Goal: Transaction & Acquisition: Purchase product/service

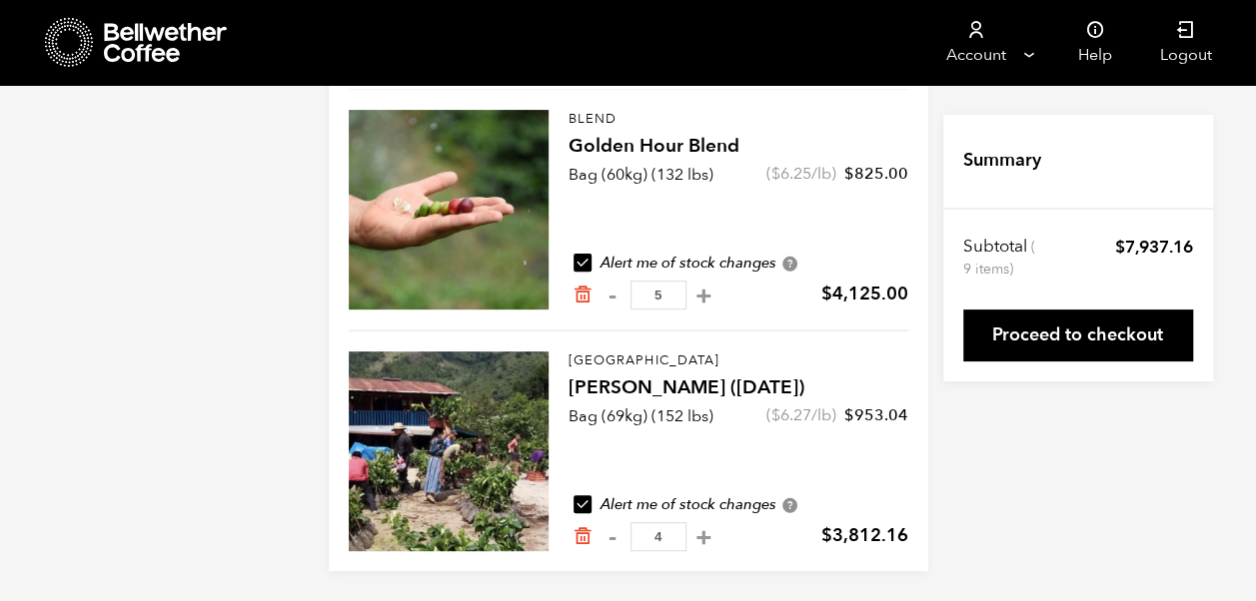
scroll to position [208, 0]
click at [610, 539] on button "-" at bounding box center [612, 536] width 25 height 20
type input "3"
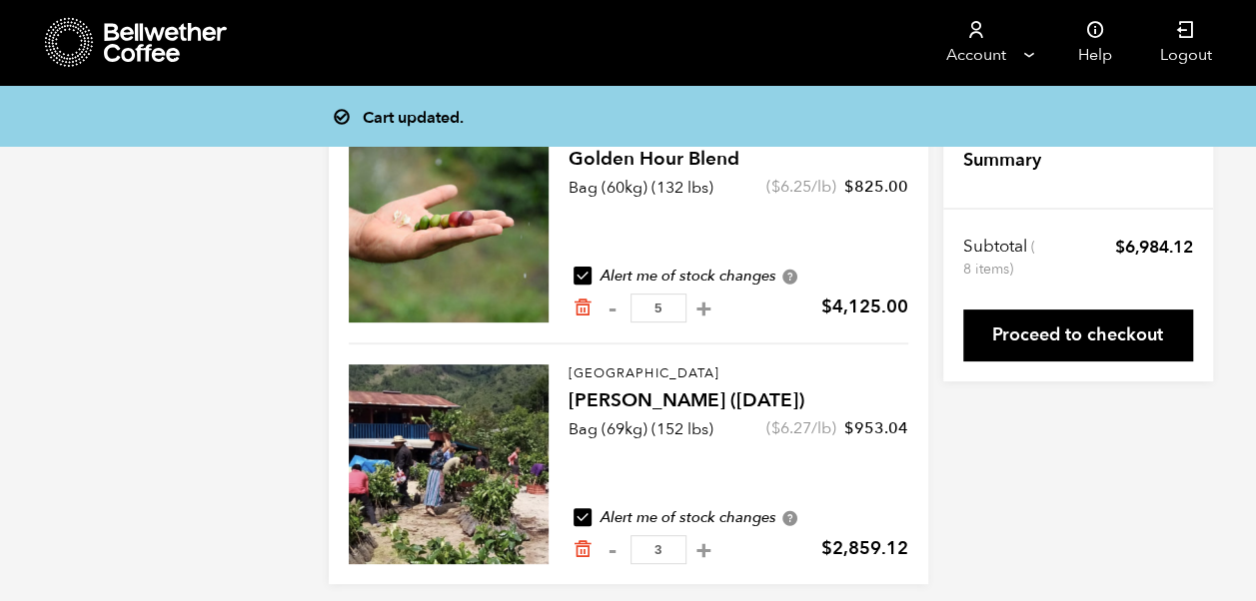
scroll to position [194, 0]
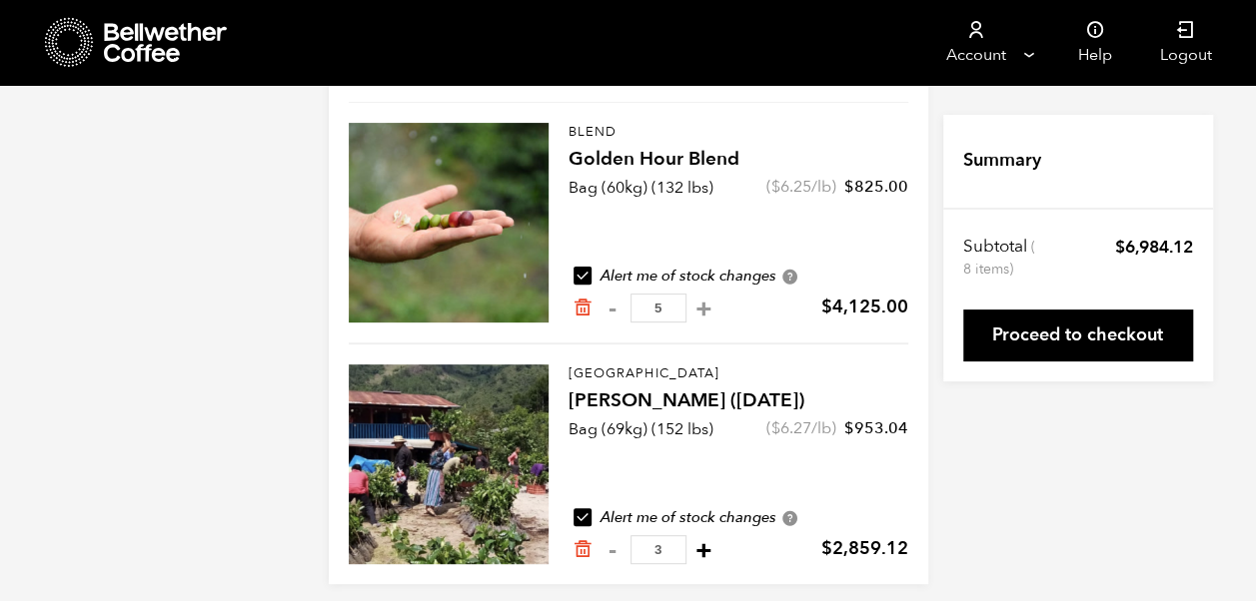
click at [716, 551] on button "+" at bounding box center [703, 550] width 25 height 20
type input "4"
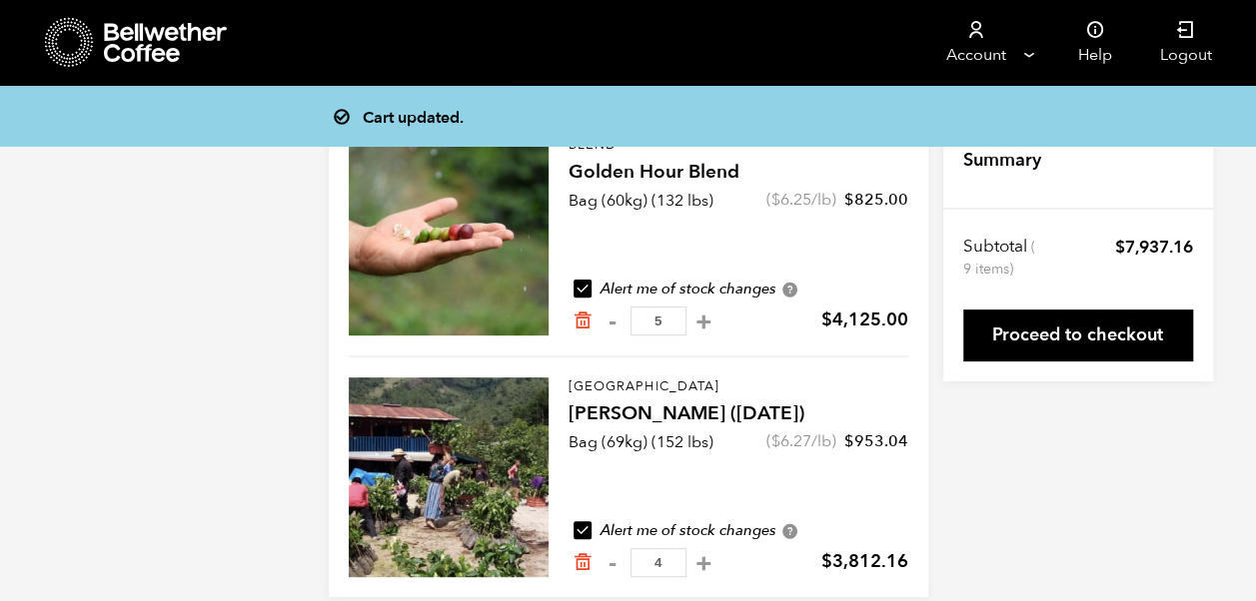
scroll to position [180, 0]
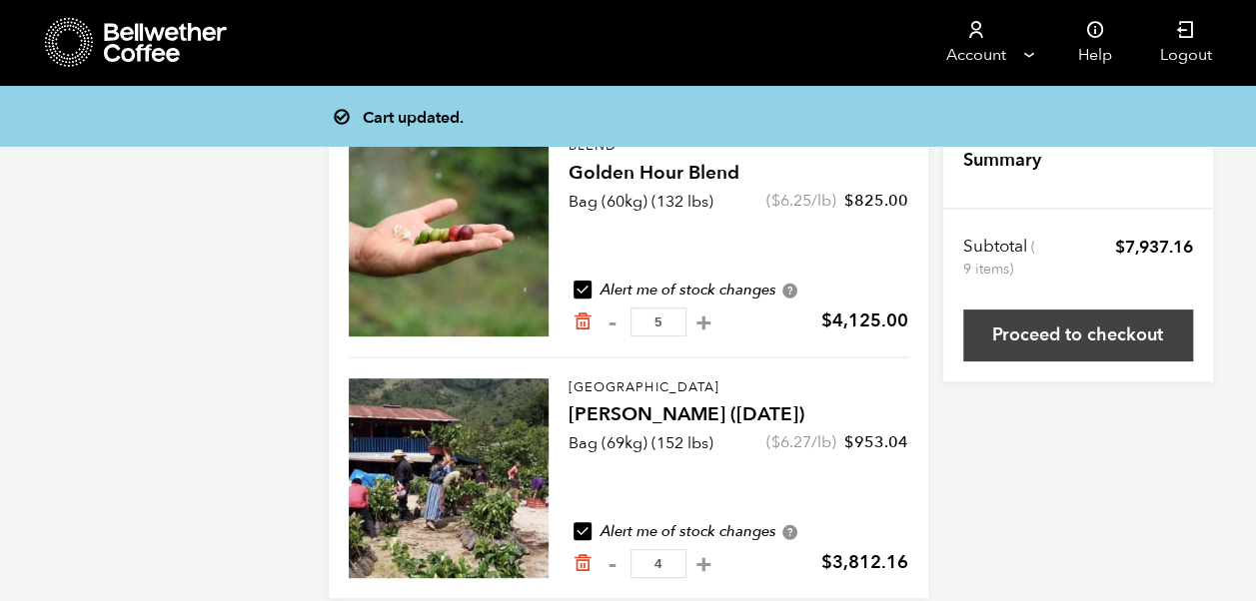
click at [1009, 328] on link "Proceed to checkout" at bounding box center [1078, 336] width 230 height 52
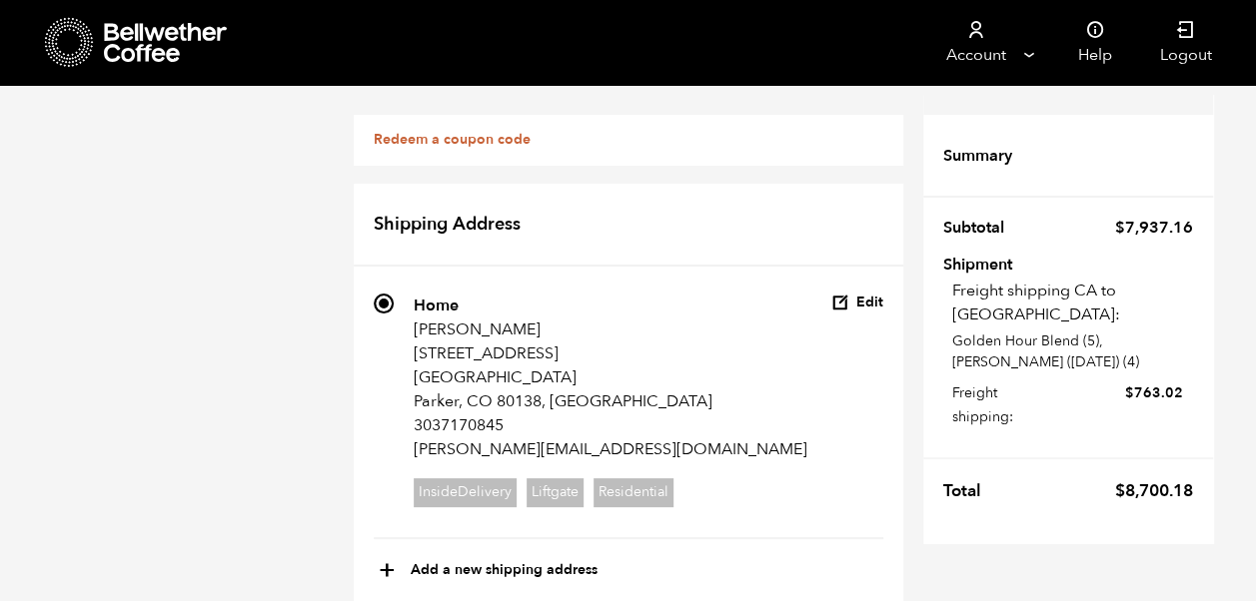
scroll to position [462, 0]
select select
type input "[PERSON_NAME]"
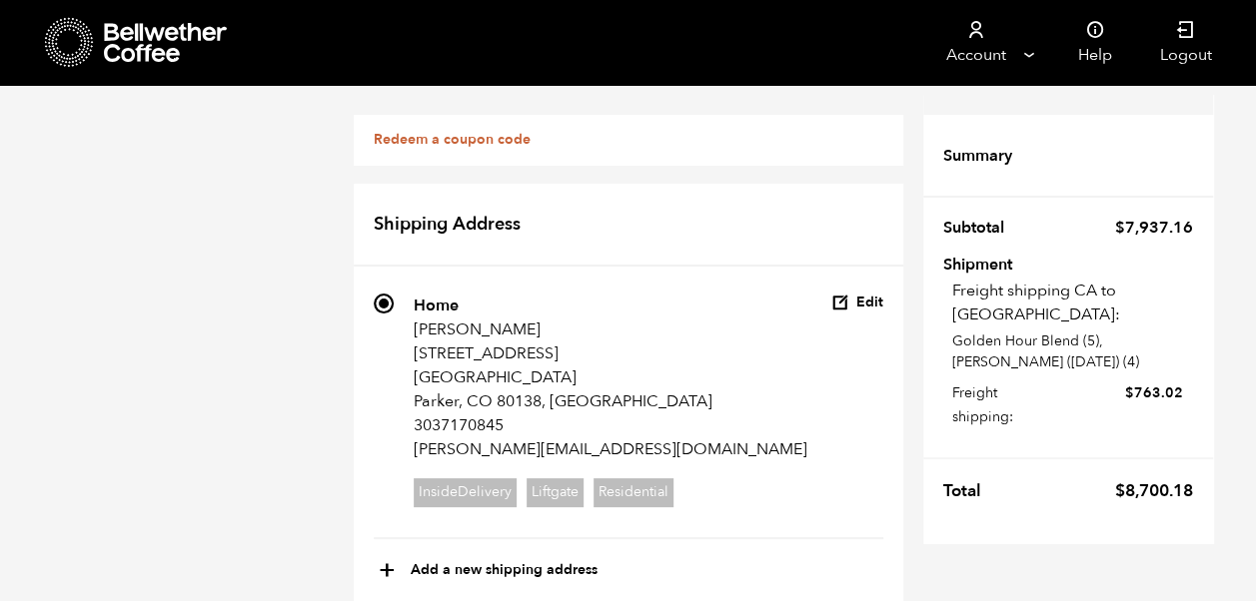
type input "[PERSON_NAME]"
type input "[STREET_ADDRESS][US_STATE]"
type input "lakewood"
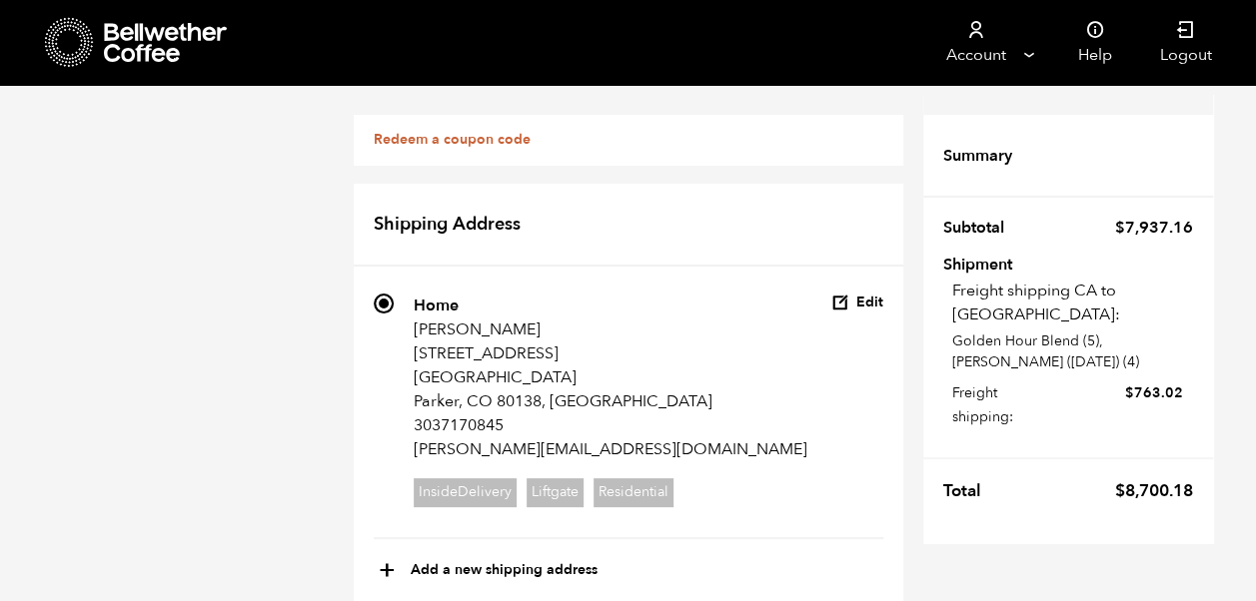
select select "CO"
type input "80226"
type input "3037170845"
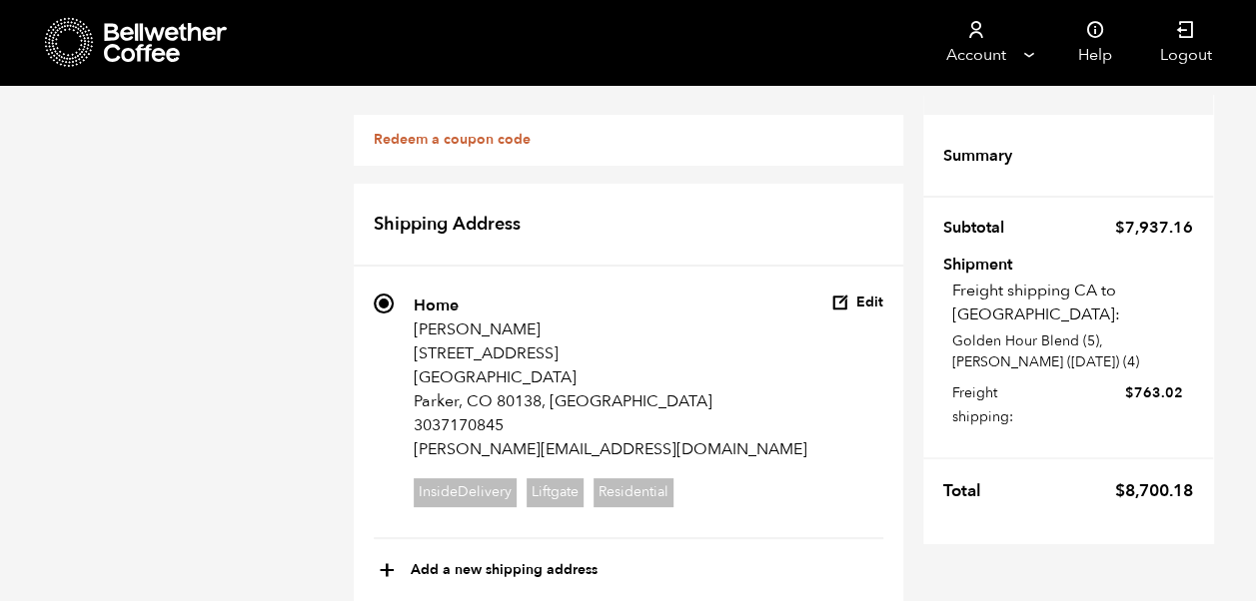
type input "[PERSON_NAME][EMAIL_ADDRESS][DOMAIN_NAME]"
radio input "true"
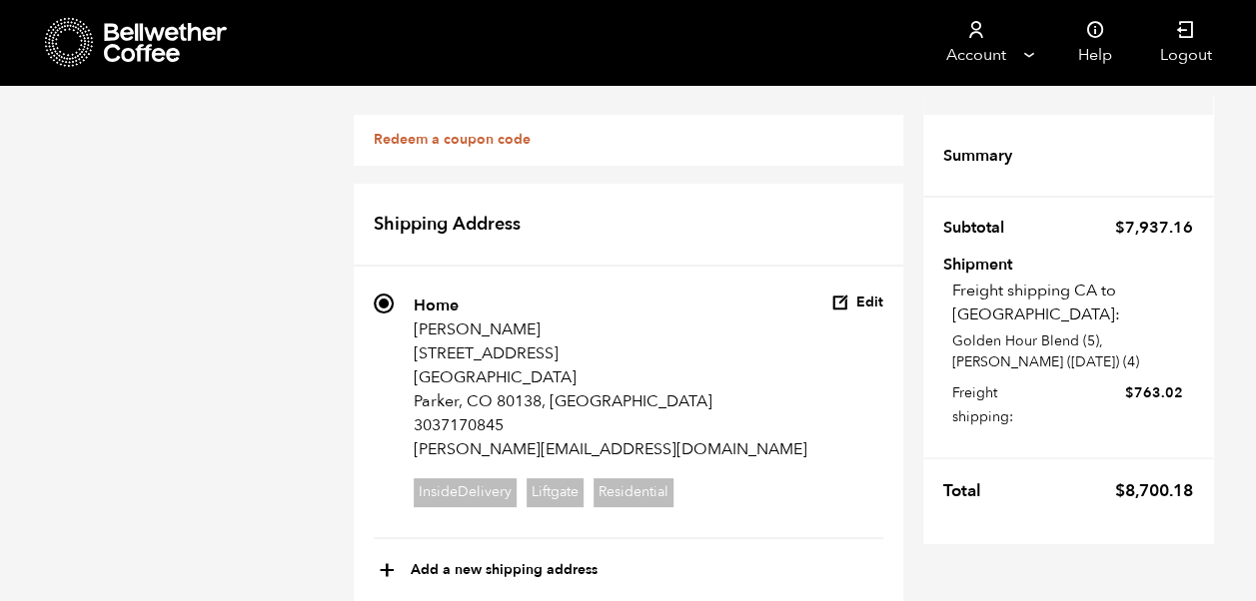
scroll to position [1096, 0]
checkbox input "true"
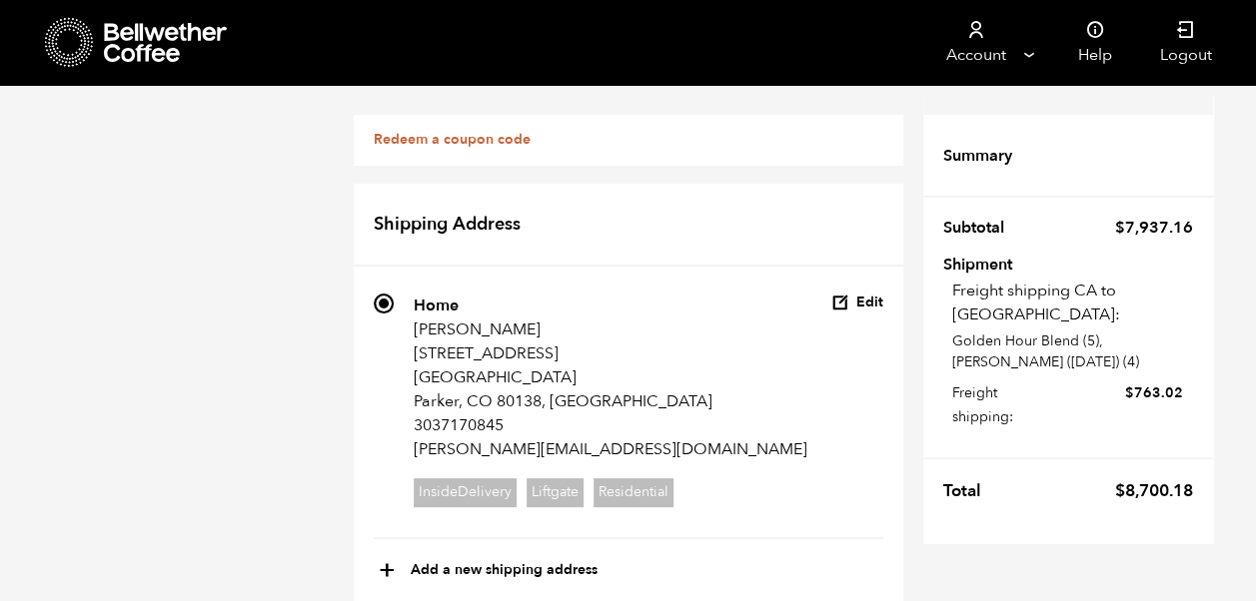
scroll to position [807, 0]
type input "Belmar"
type input "7323 W [US_STATE][GEOGRAPHIC_DATA]"
type input "Lakewood"
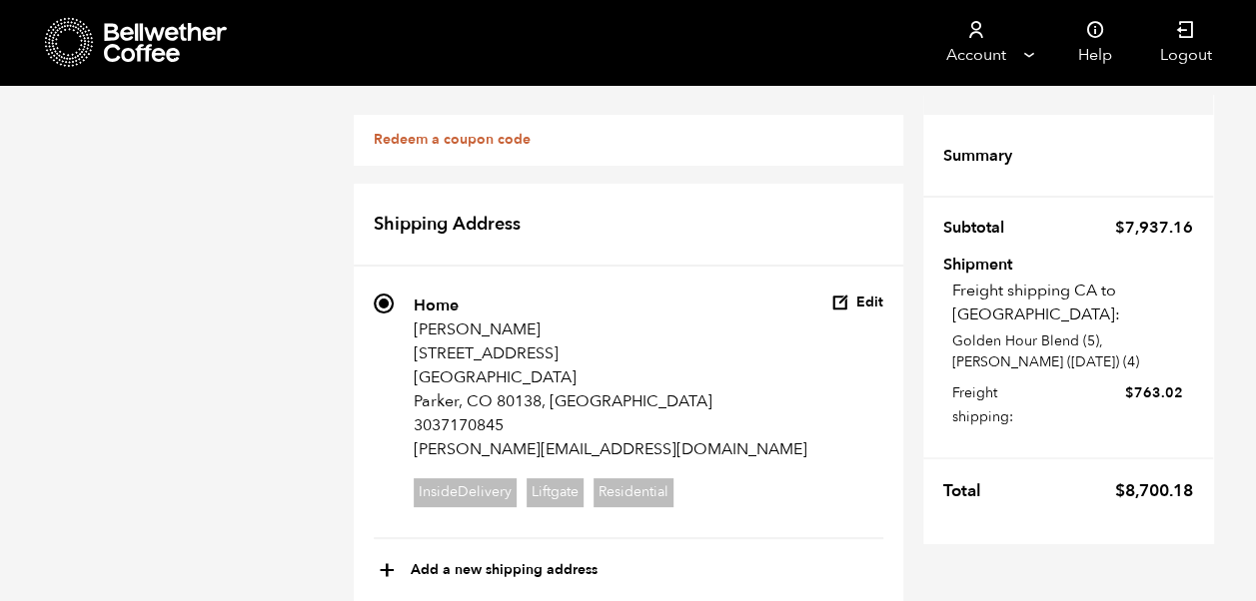
select select "CO"
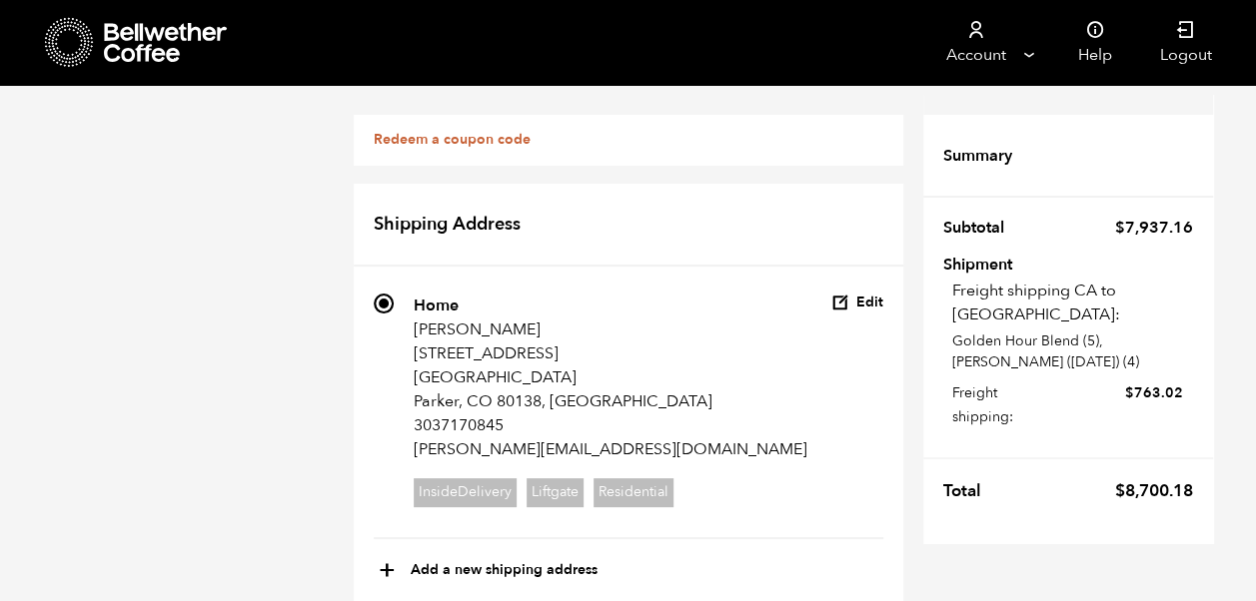
scroll to position [1259, 0]
type input "[PERSON_NAME][EMAIL_ADDRESS][DOMAIN_NAME]"
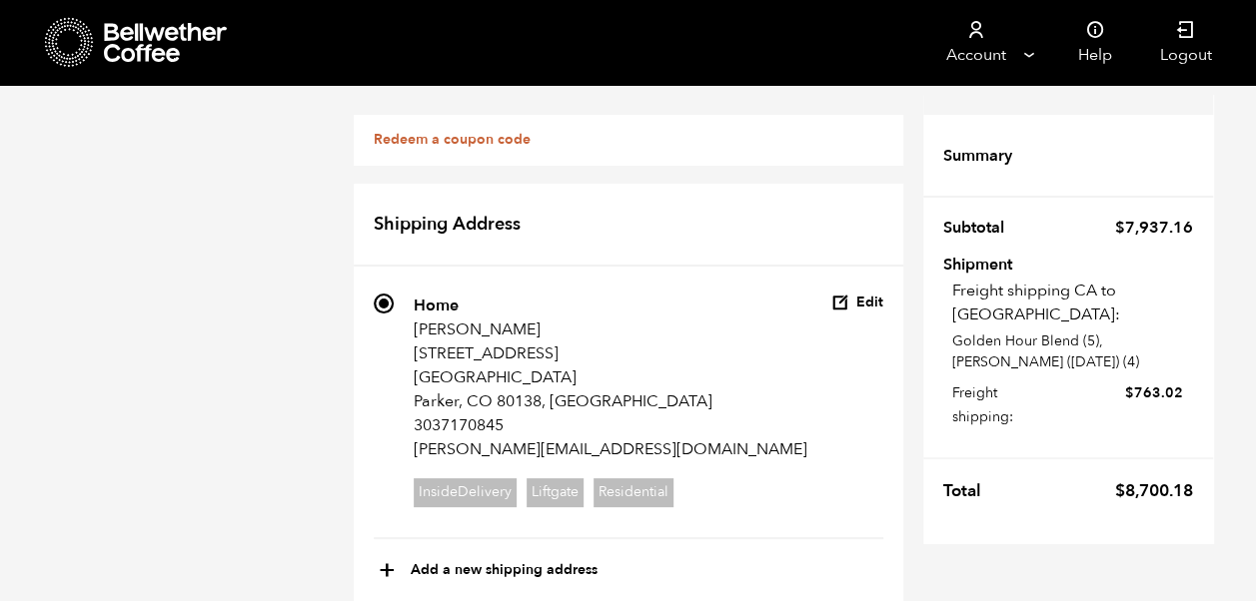
scroll to position [727, 0]
type input "The French Press"
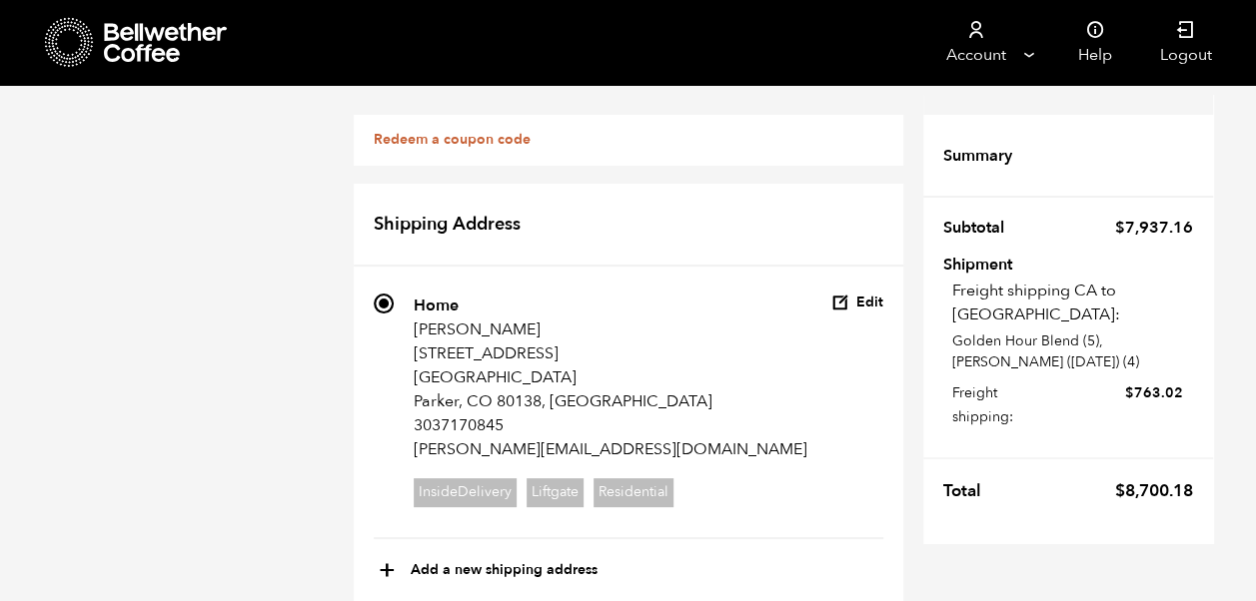
type input "[STREET_ADDRESS][US_STATE]"
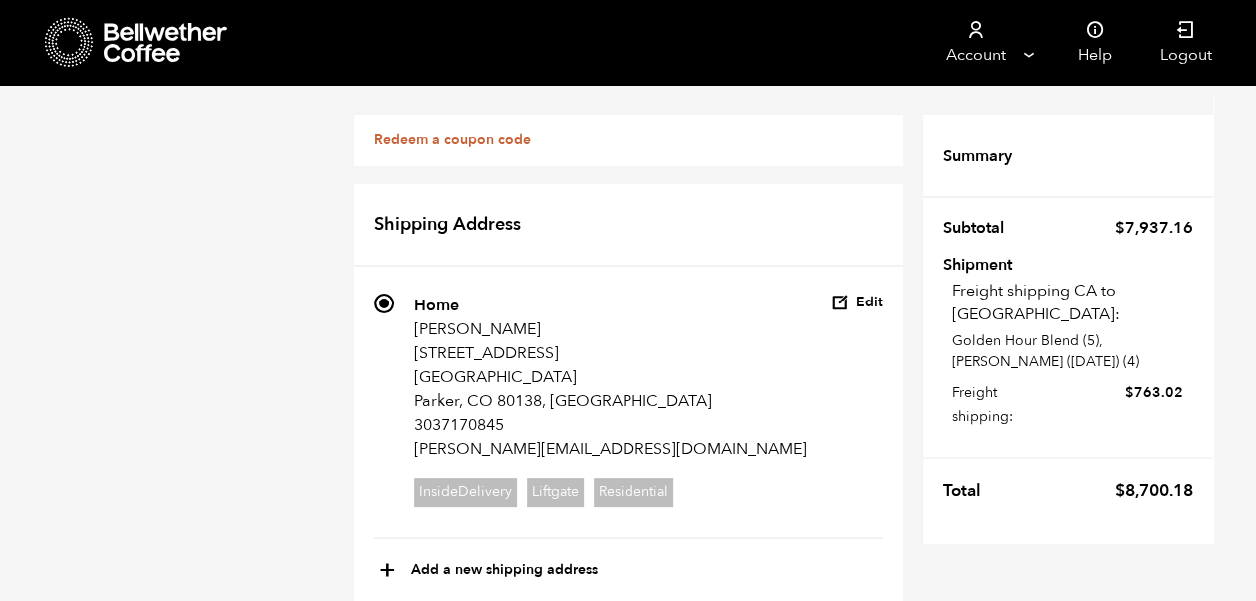
scroll to position [1353, 0]
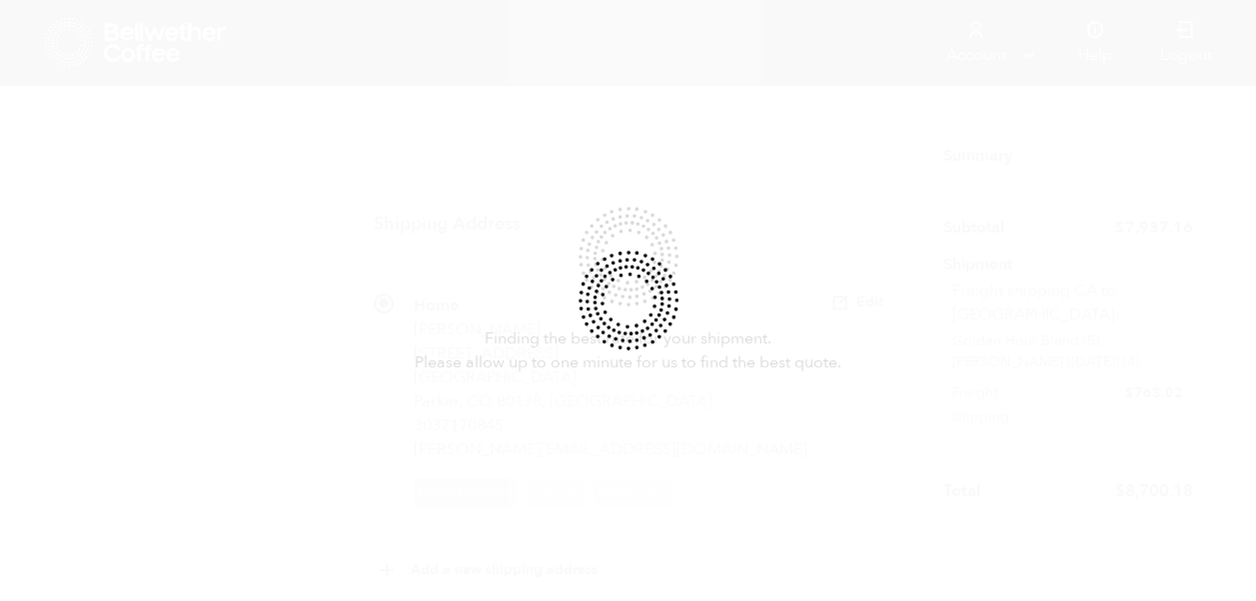
radio input "true"
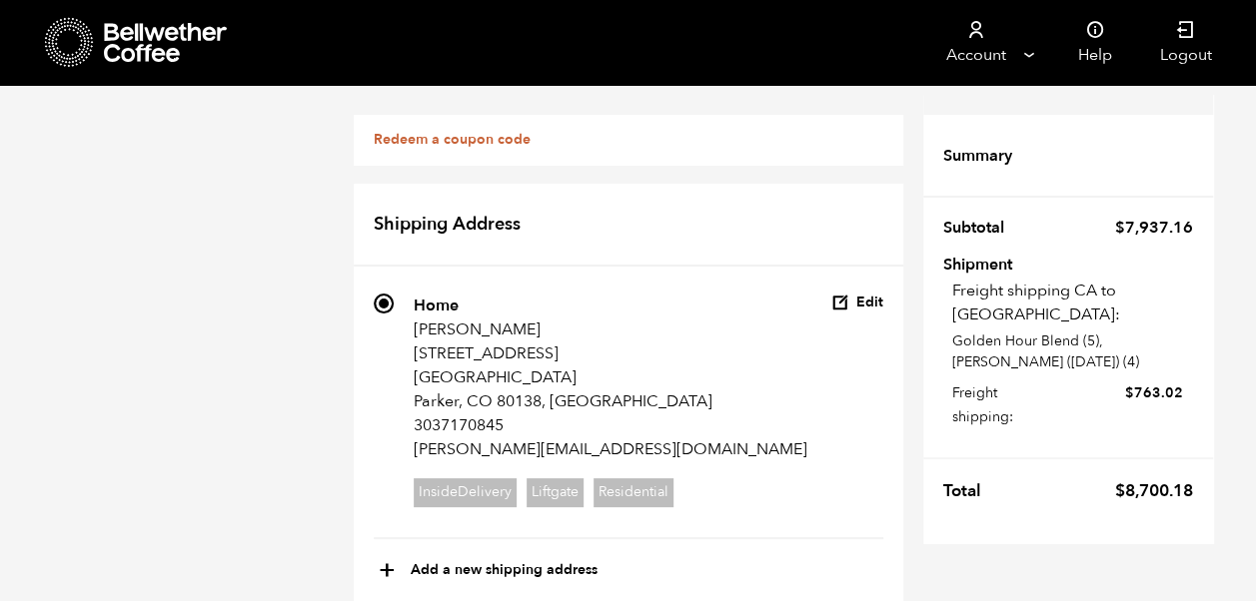
scroll to position [522, 0]
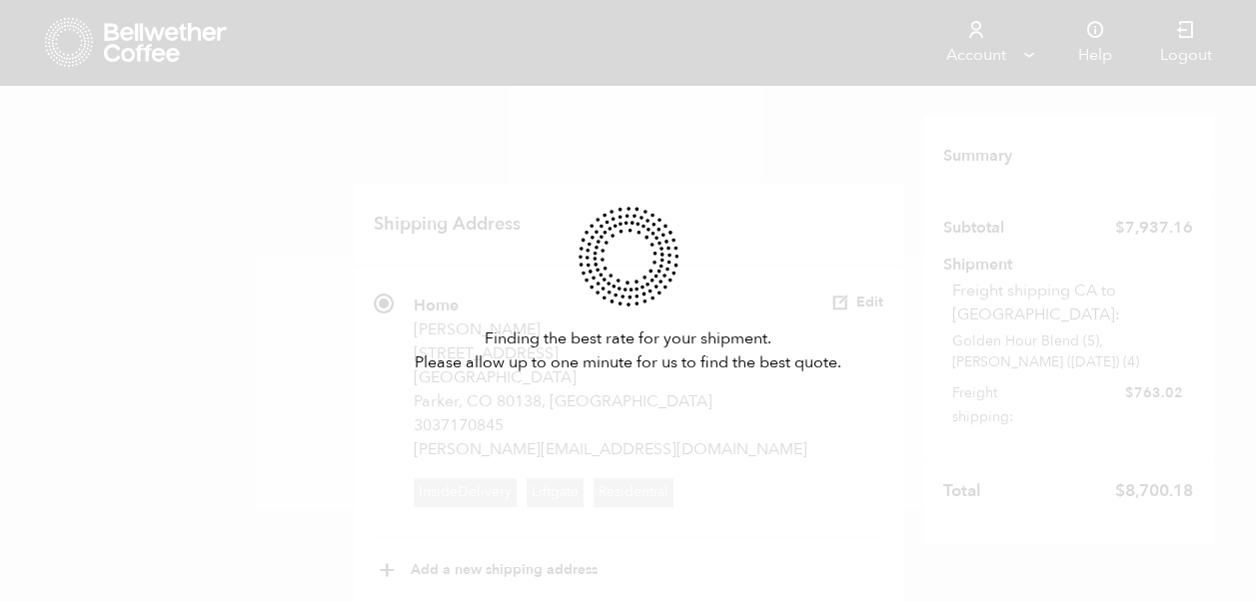
select select
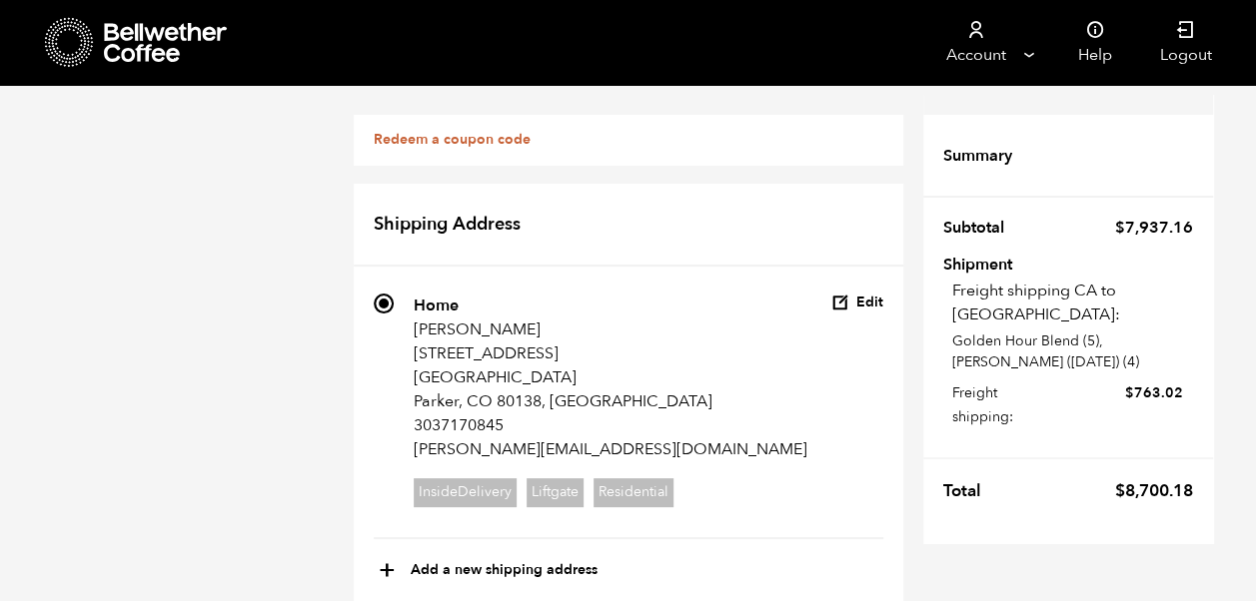
type input "Belmar"
type input "[PERSON_NAME]"
type input "The French Press"
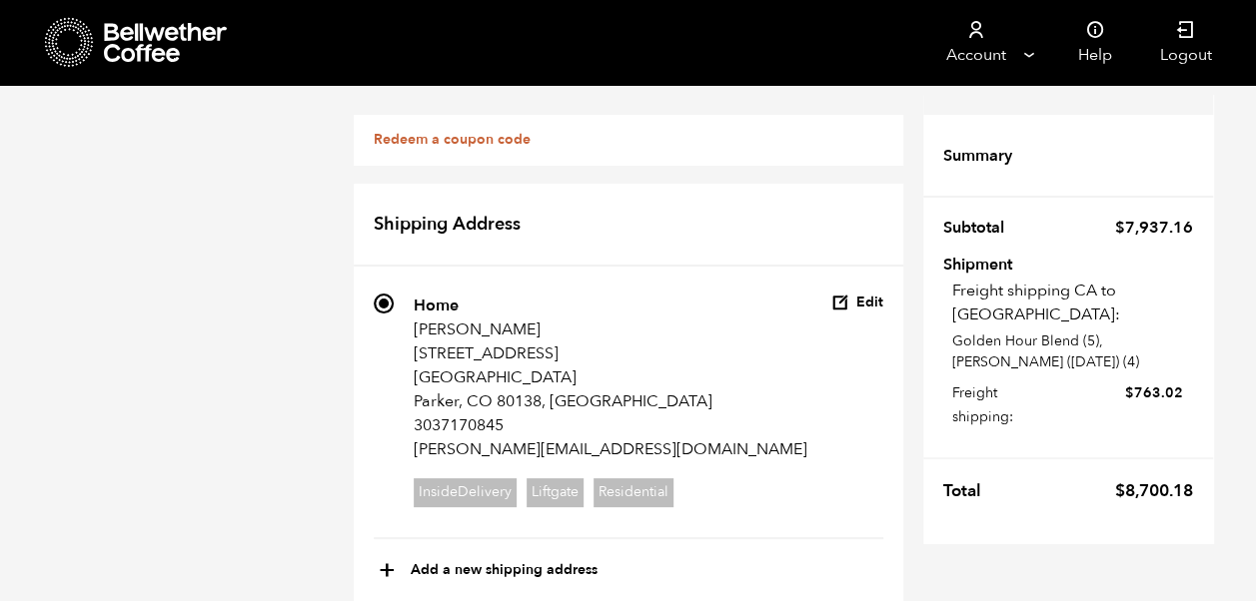
scroll to position [846, 0]
type input "[STREET_ADDRESS][US_STATE]"
type input "Lakewood"
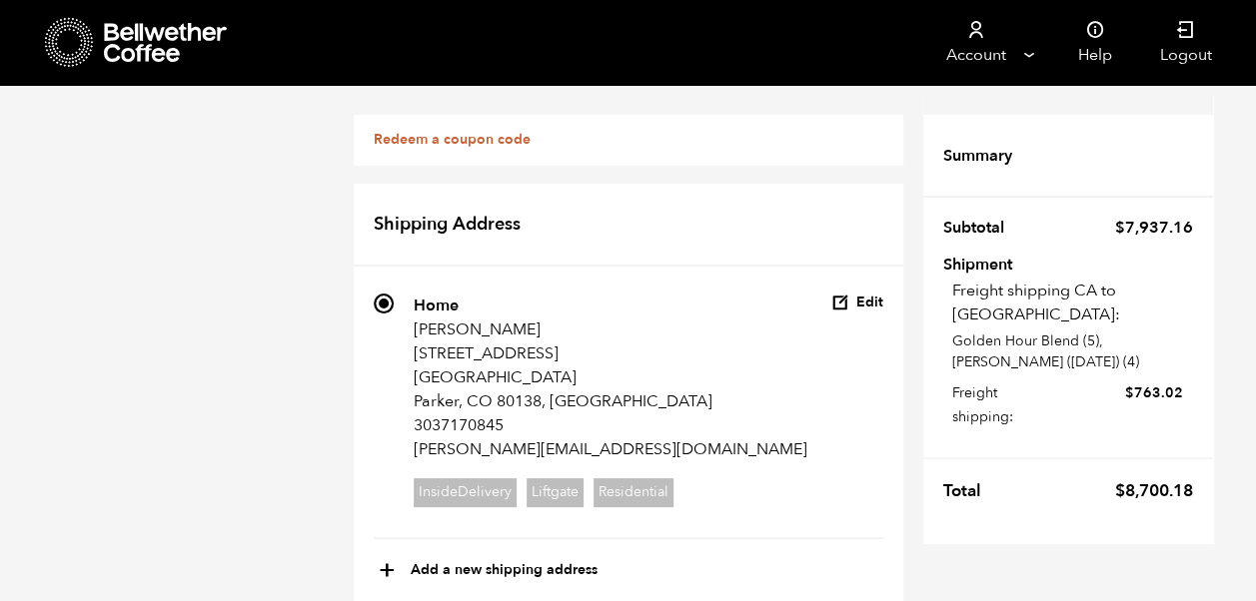
select select "CO"
type input "80226"
type input "3037170845"
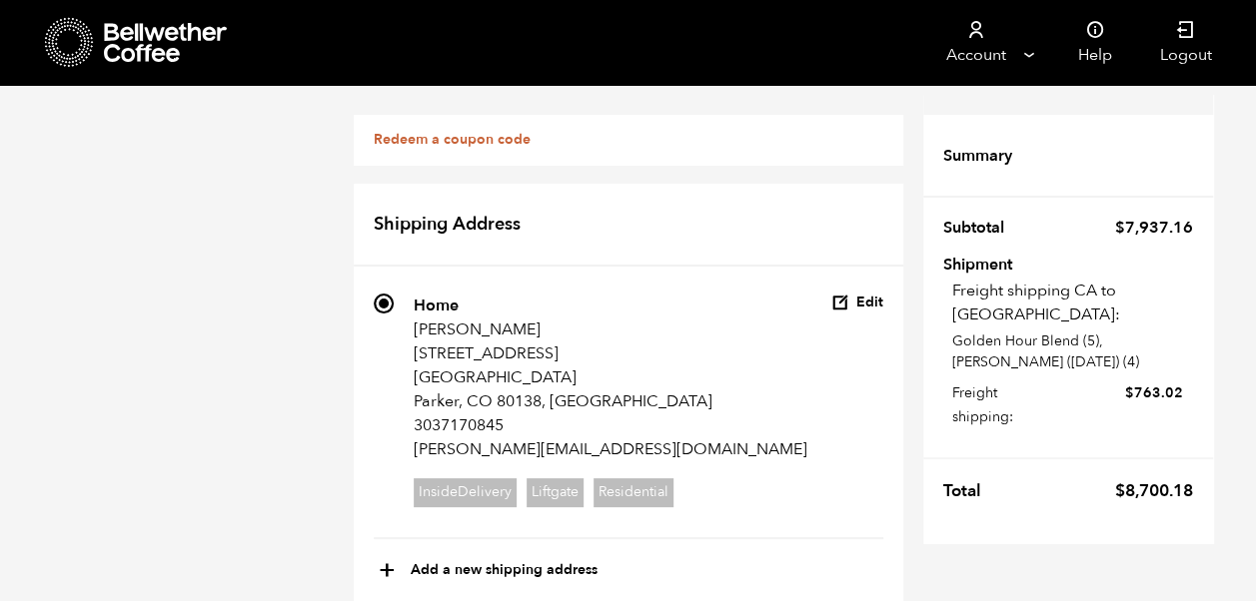
type input "[PERSON_NAME][EMAIL_ADDRESS][DOMAIN_NAME]"
click at [751, 455] on li "631 Home [PERSON_NAME] [STREET_ADDRESS][PERSON_NAME] 3037170845 [PERSON_NAME][E…" at bounding box center [628, 417] width 509 height 246
click at [751, 434] on li "631 Home [PERSON_NAME] [STREET_ADDRESS][PERSON_NAME] 3037170845 [PERSON_NAME][E…" at bounding box center [628, 417] width 509 height 246
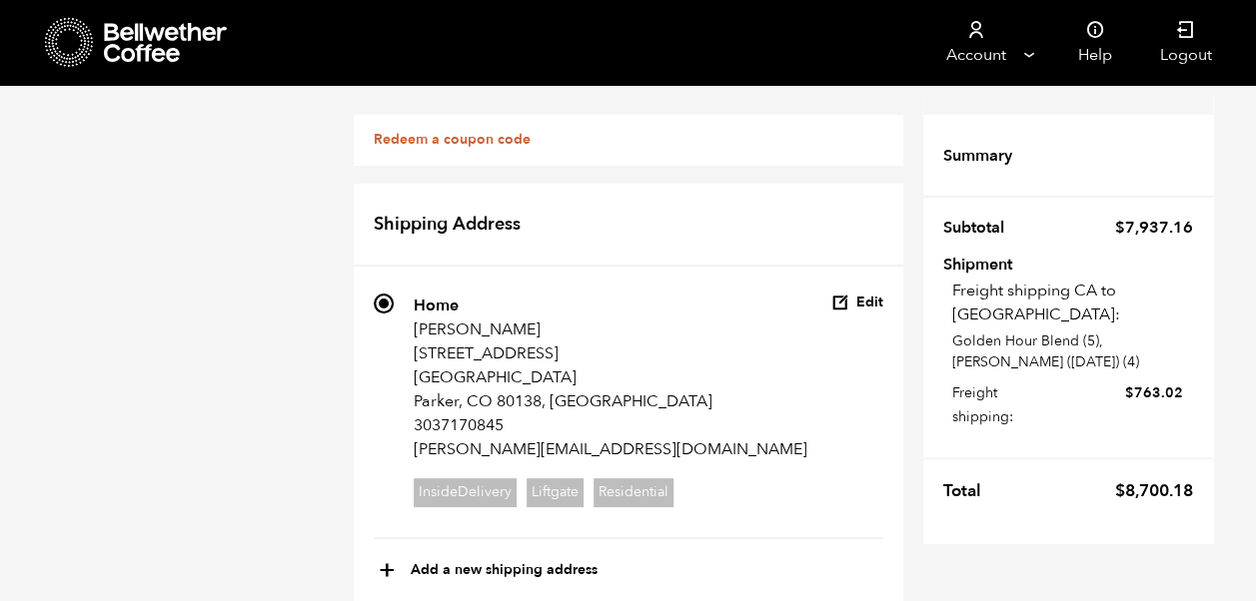
click at [747, 419] on li "631 Home [PERSON_NAME] [STREET_ADDRESS][PERSON_NAME] 3037170845 [PERSON_NAME][E…" at bounding box center [628, 417] width 509 height 246
click at [478, 134] on link "Redeem a coupon code" at bounding box center [452, 139] width 157 height 19
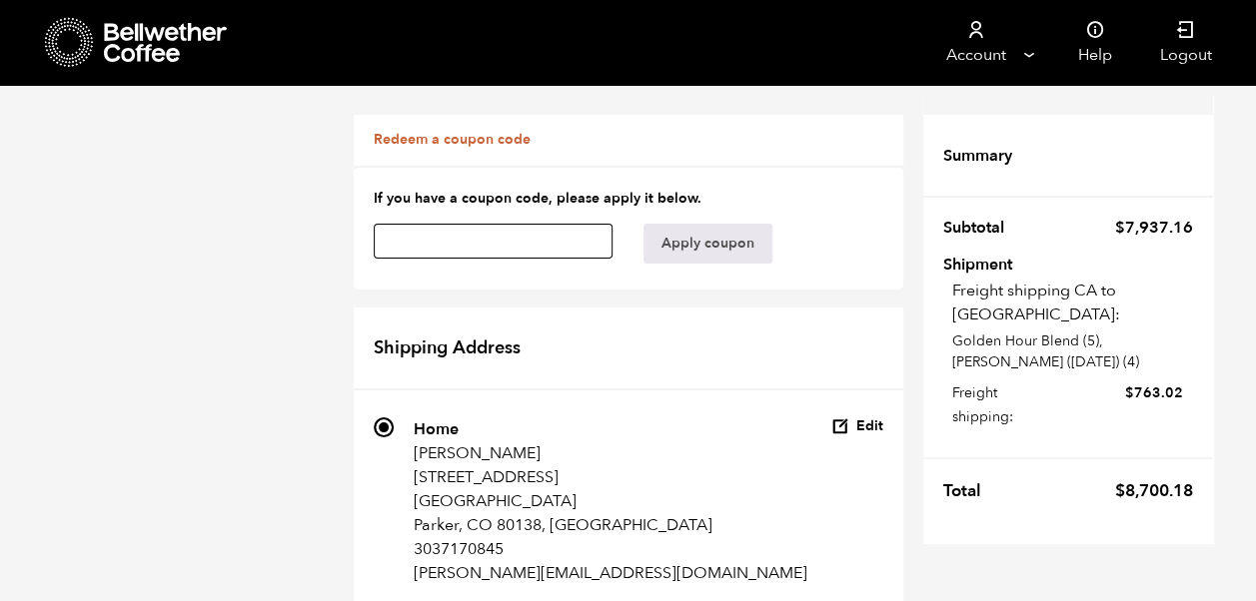
click at [551, 234] on input "text" at bounding box center [494, 241] width 240 height 35
paste input "MOBILE10"
click at [749, 247] on button "Apply coupon" at bounding box center [707, 244] width 129 height 40
type input "M"
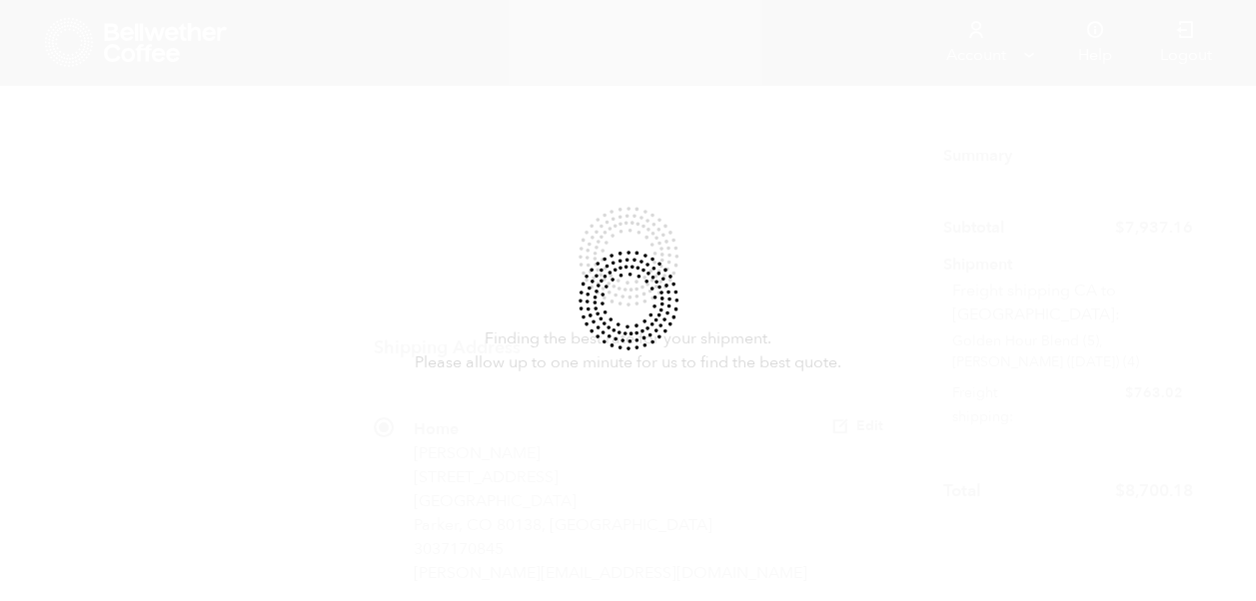
click at [755, 254] on div at bounding box center [628, 300] width 1256 height 601
radio input "true"
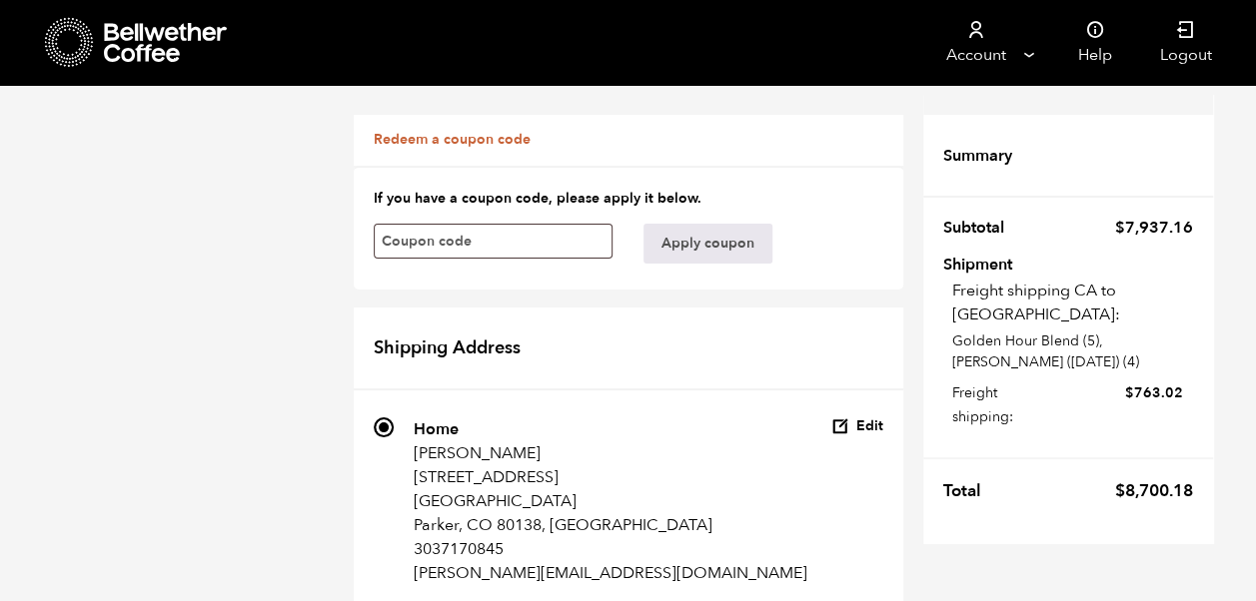
scroll to position [1696, 0]
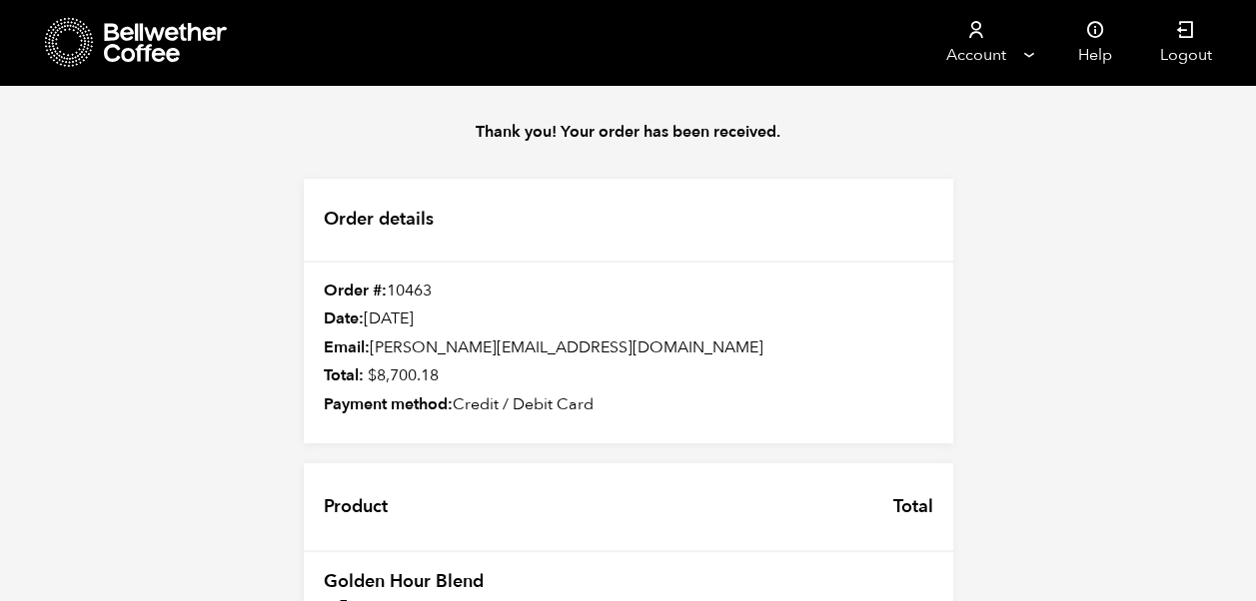
scroll to position [492, 0]
click at [1126, 478] on div "Thank you! Your order has been received. Order details Order #: 10463 Date: [DA…" at bounding box center [628, 589] width 1256 height 1008
